Goal: Transaction & Acquisition: Obtain resource

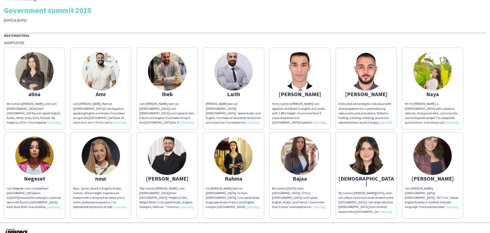
scroll to position [13, 0]
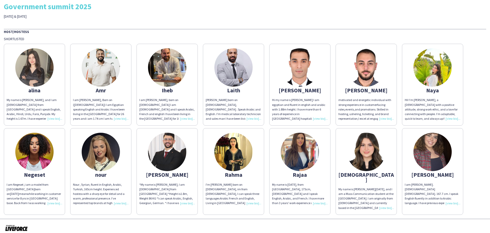
drag, startPoint x: 94, startPoint y: 177, endPoint x: 112, endPoint y: 174, distance: 17.9
click at [111, 174] on app-share-pages-crew-card "nour Nour , Syrian, fluent in English, Arabic, Turkish, 165cm height. Experienc…" at bounding box center [100, 171] width 61 height 86
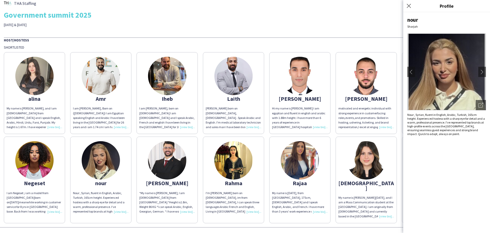
scroll to position [0, 0]
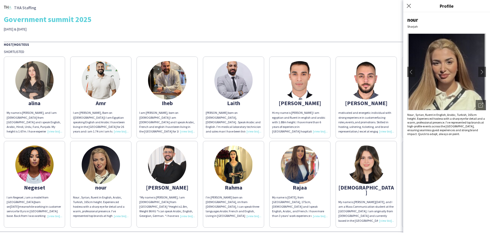
drag, startPoint x: 226, startPoint y: 103, endPoint x: 239, endPoint y: 103, distance: 12.8
click at [239, 103] on div "Laith" at bounding box center [234, 103] width 56 height 5
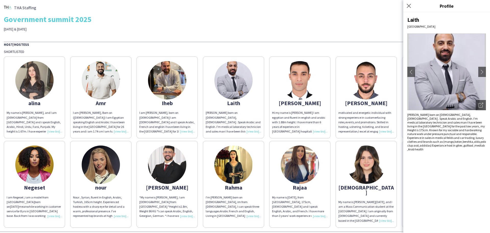
copy div "Laith"
drag, startPoint x: 157, startPoint y: 189, endPoint x: 177, endPoint y: 187, distance: 20.1
click at [177, 187] on div "Radwan" at bounding box center [167, 187] width 56 height 5
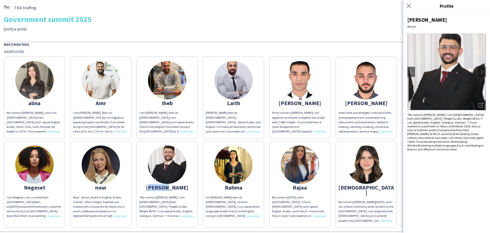
copy div "Radwan"
